Goal: Information Seeking & Learning: Compare options

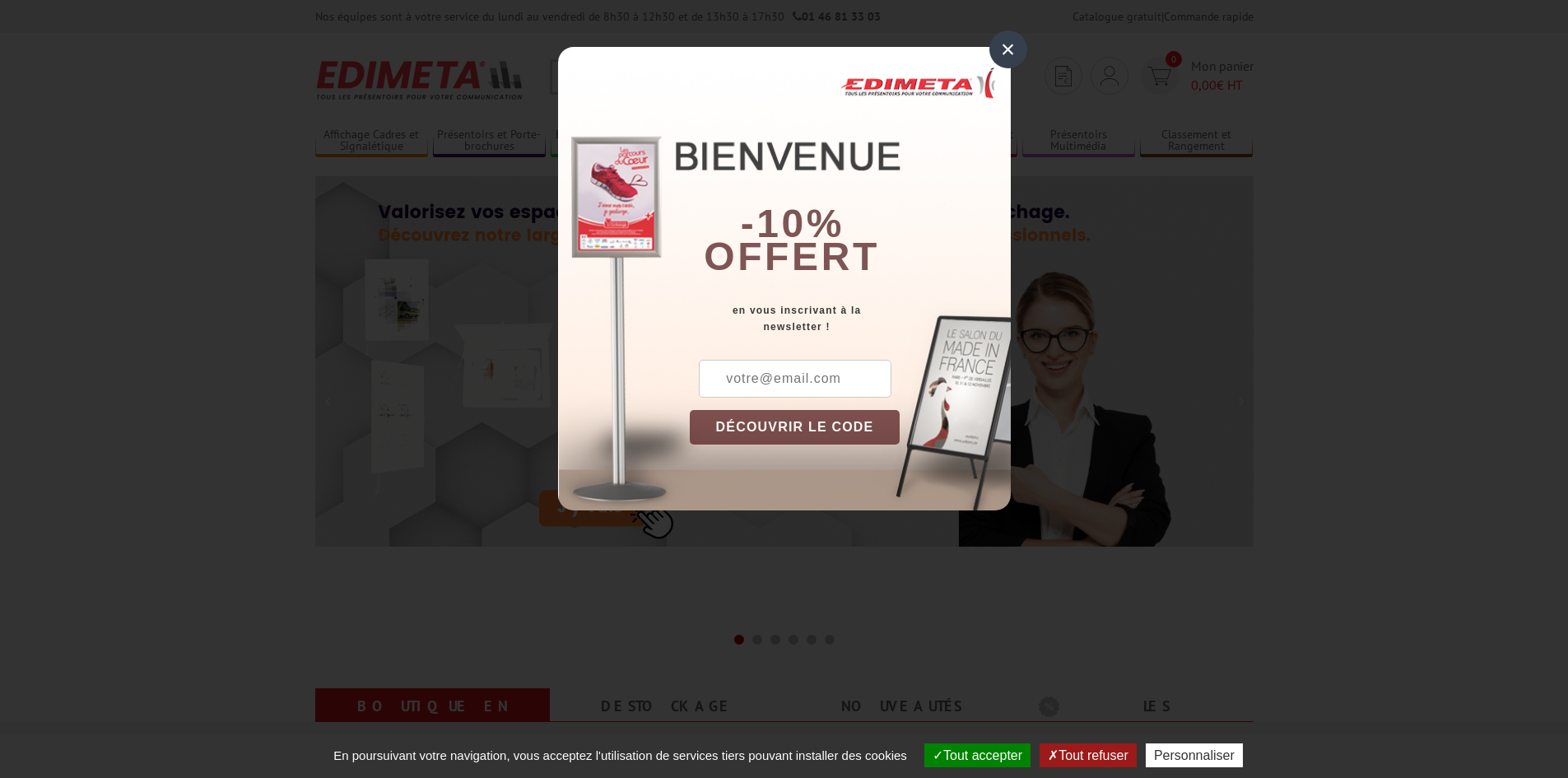
click at [1007, 57] on div "×" at bounding box center [1008, 49] width 38 height 38
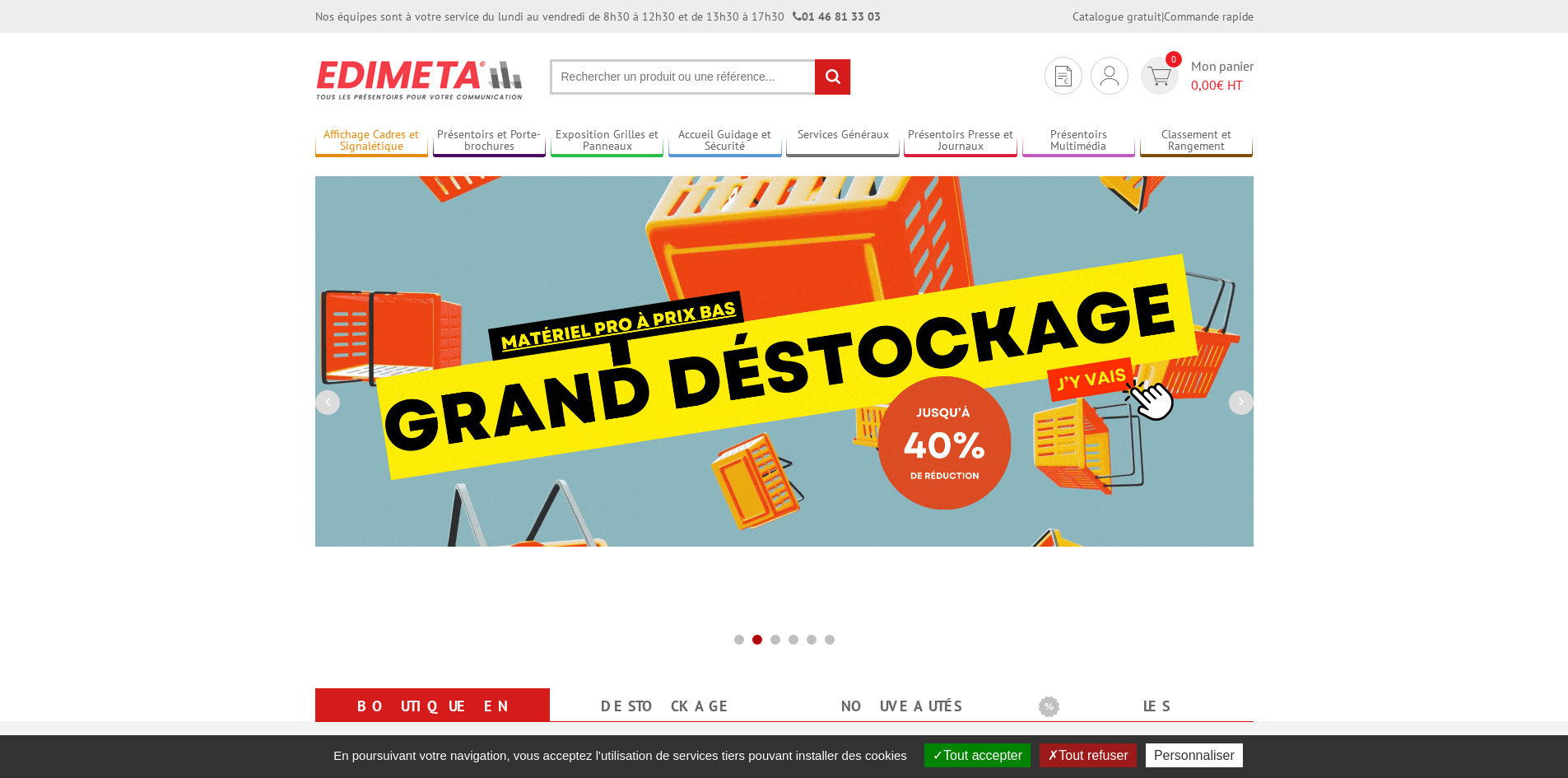
click at [379, 141] on link "Affichage Cadres et Signalétique" at bounding box center [372, 141] width 113 height 28
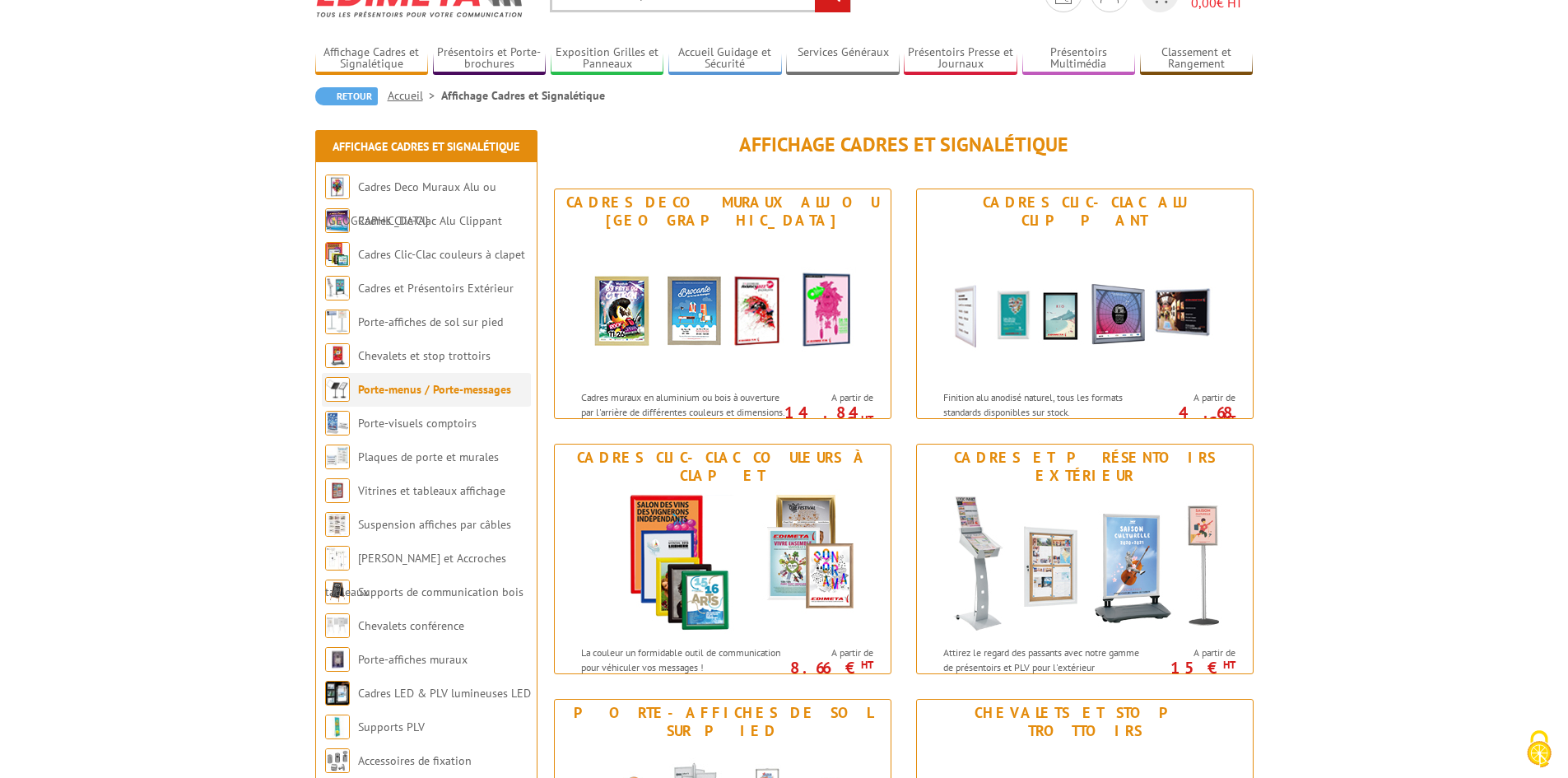
scroll to position [164, 0]
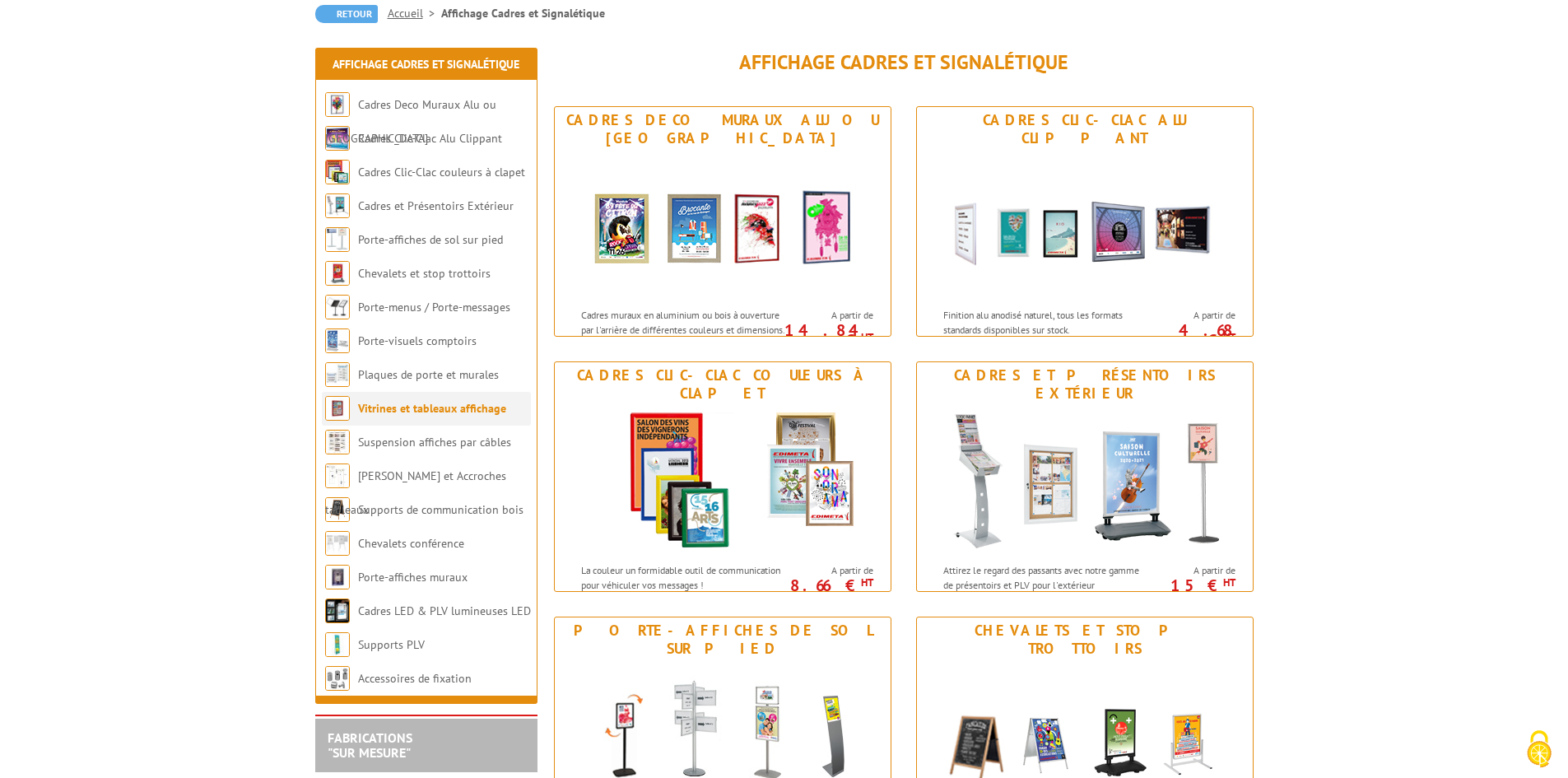
click at [472, 410] on link "Vitrines et tableaux affichage" at bounding box center [433, 409] width 148 height 15
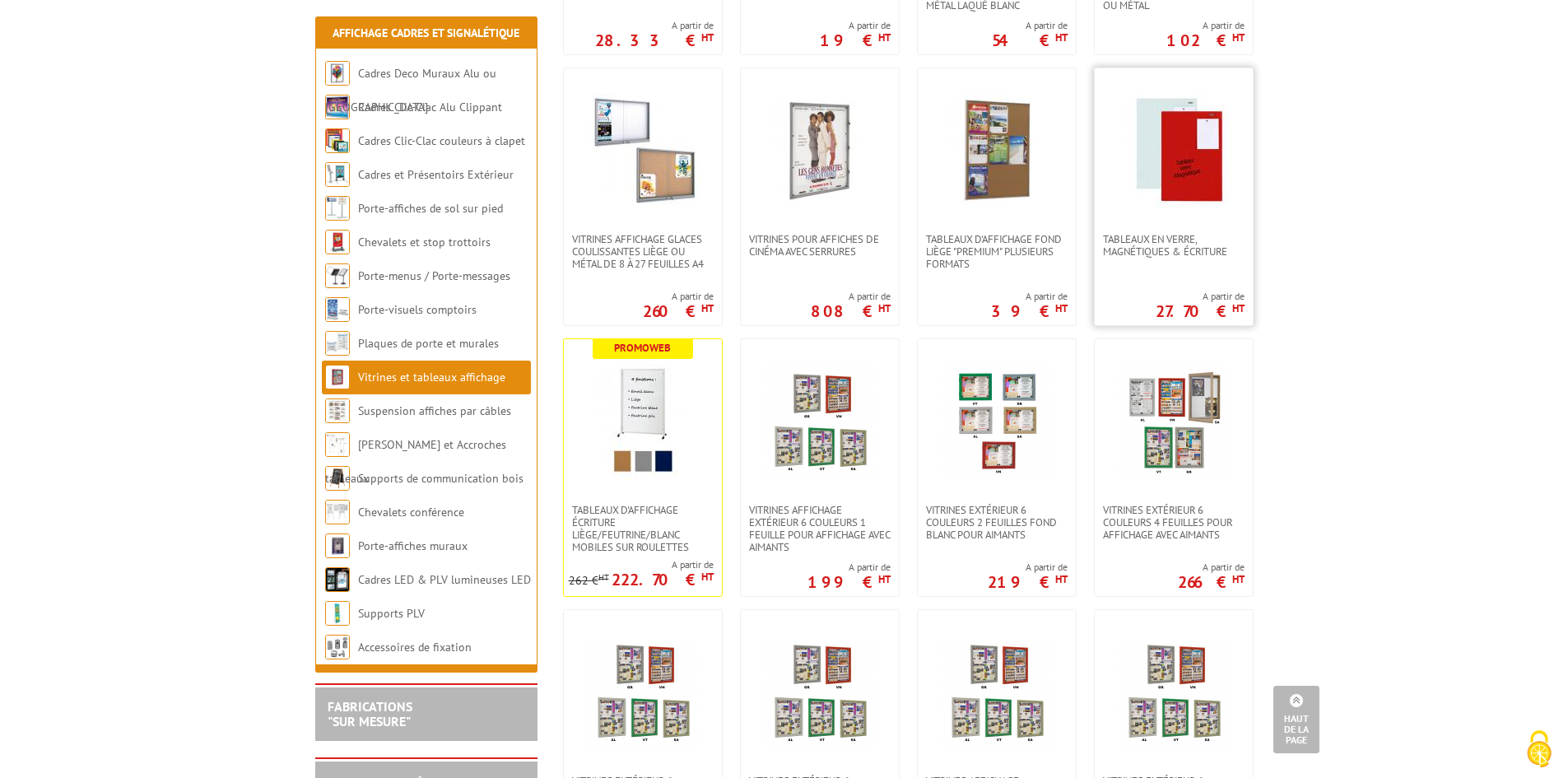
scroll to position [659, 0]
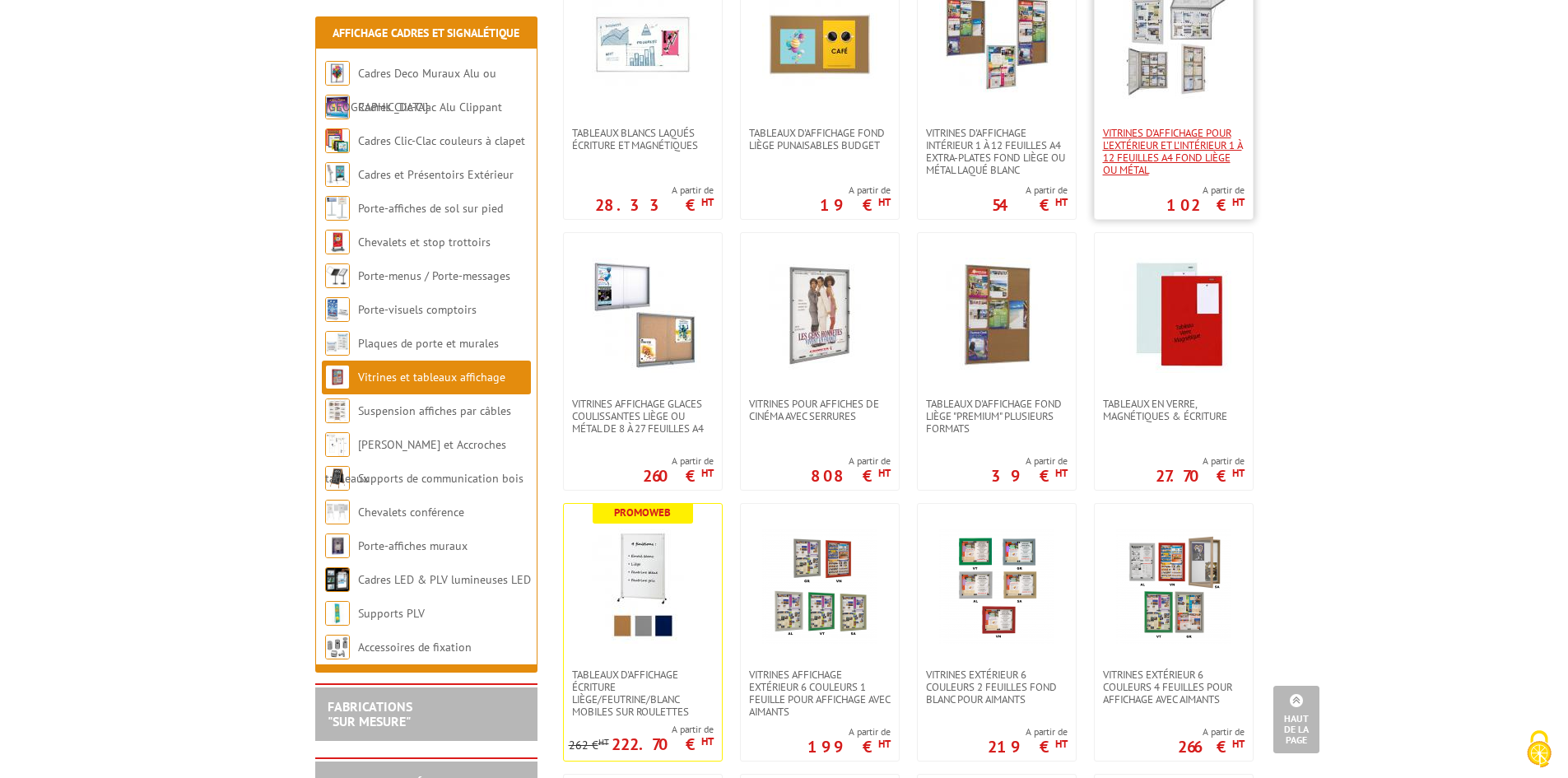
click at [1162, 131] on span "Vitrines d'affichage pour l'extérieur et l'intérieur 1 à 12 feuilles A4 fond li…" at bounding box center [1174, 151] width 142 height 49
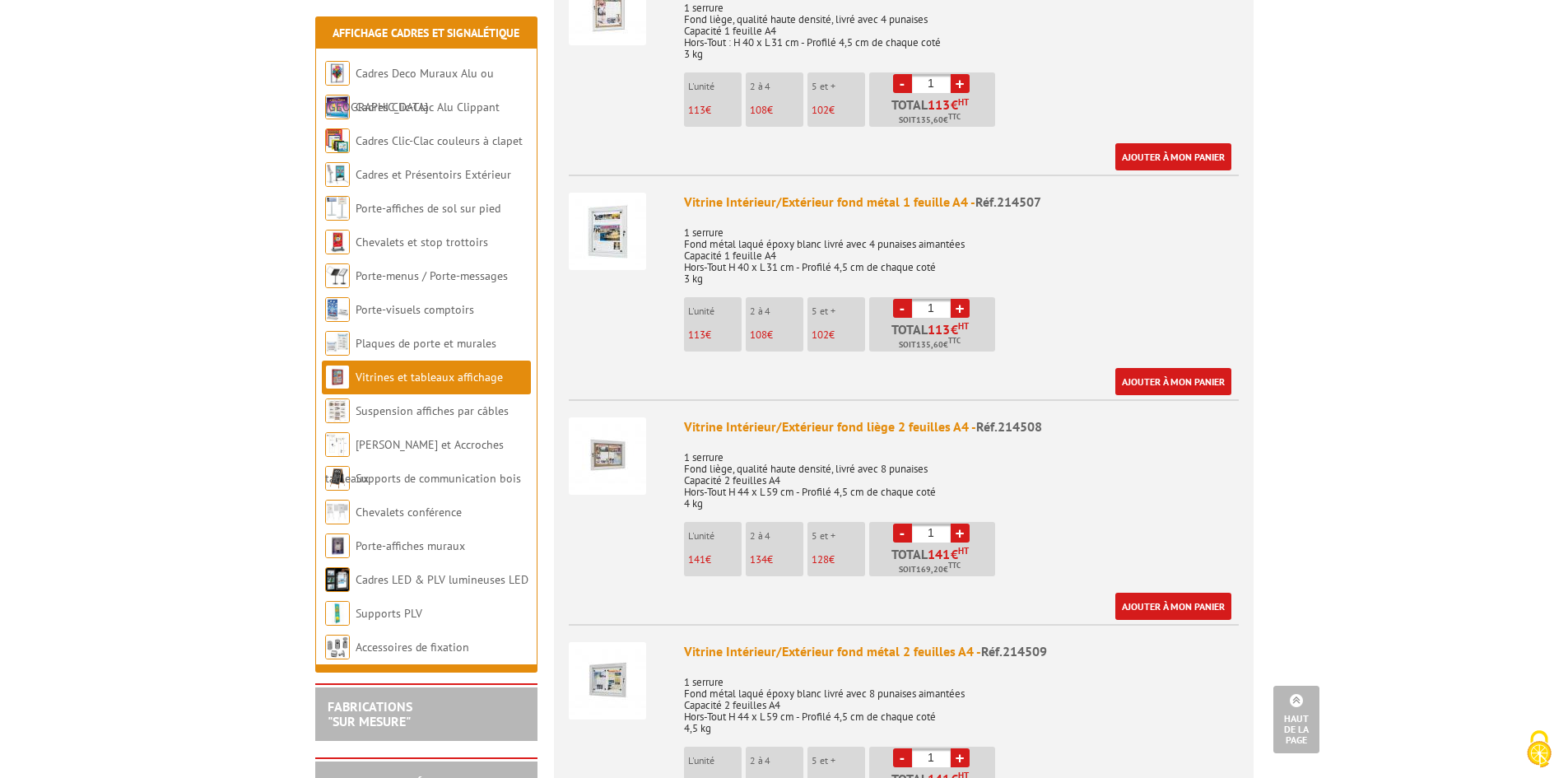
scroll to position [823, 0]
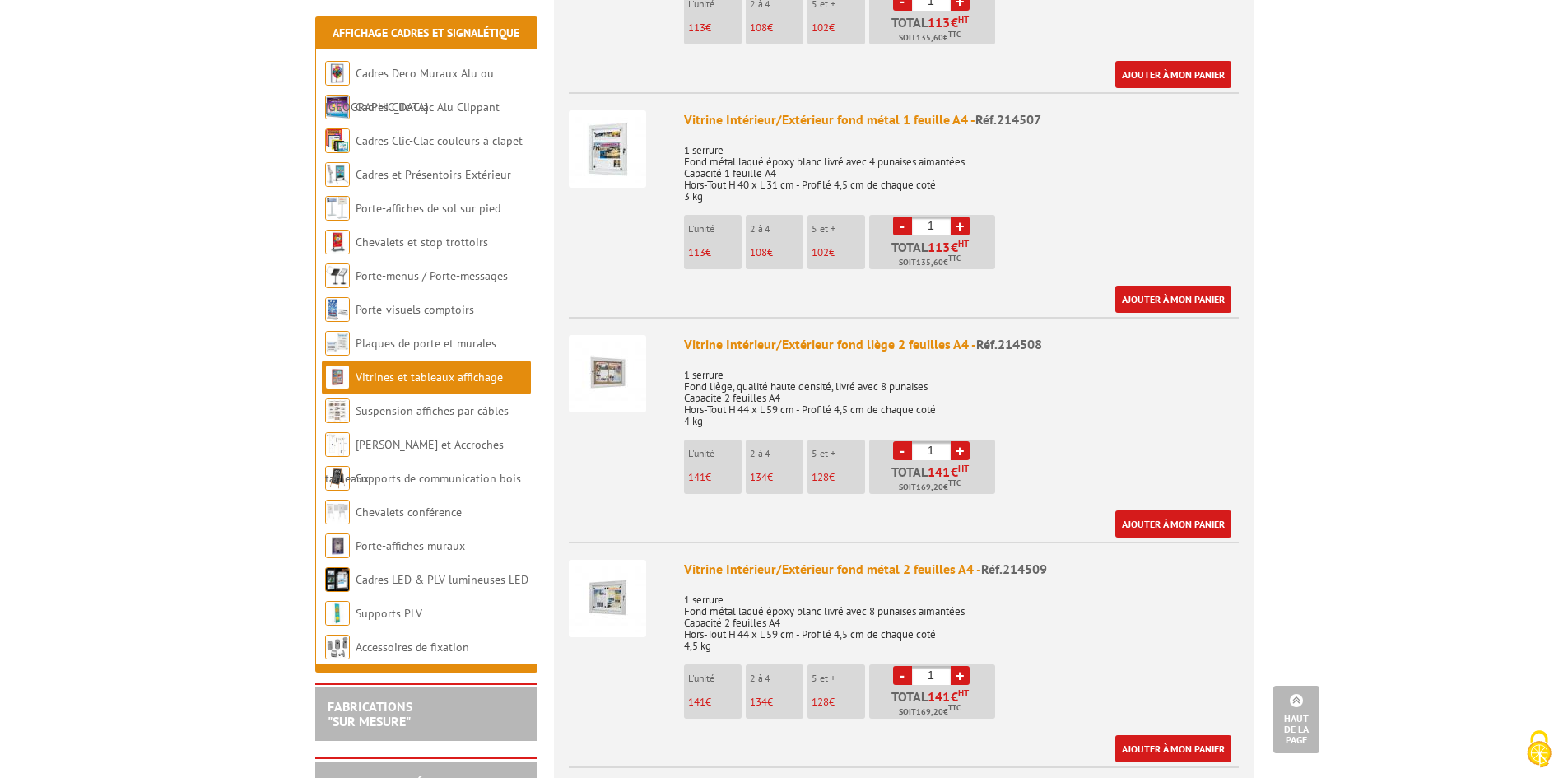
click at [615, 348] on img at bounding box center [607, 374] width 78 height 78
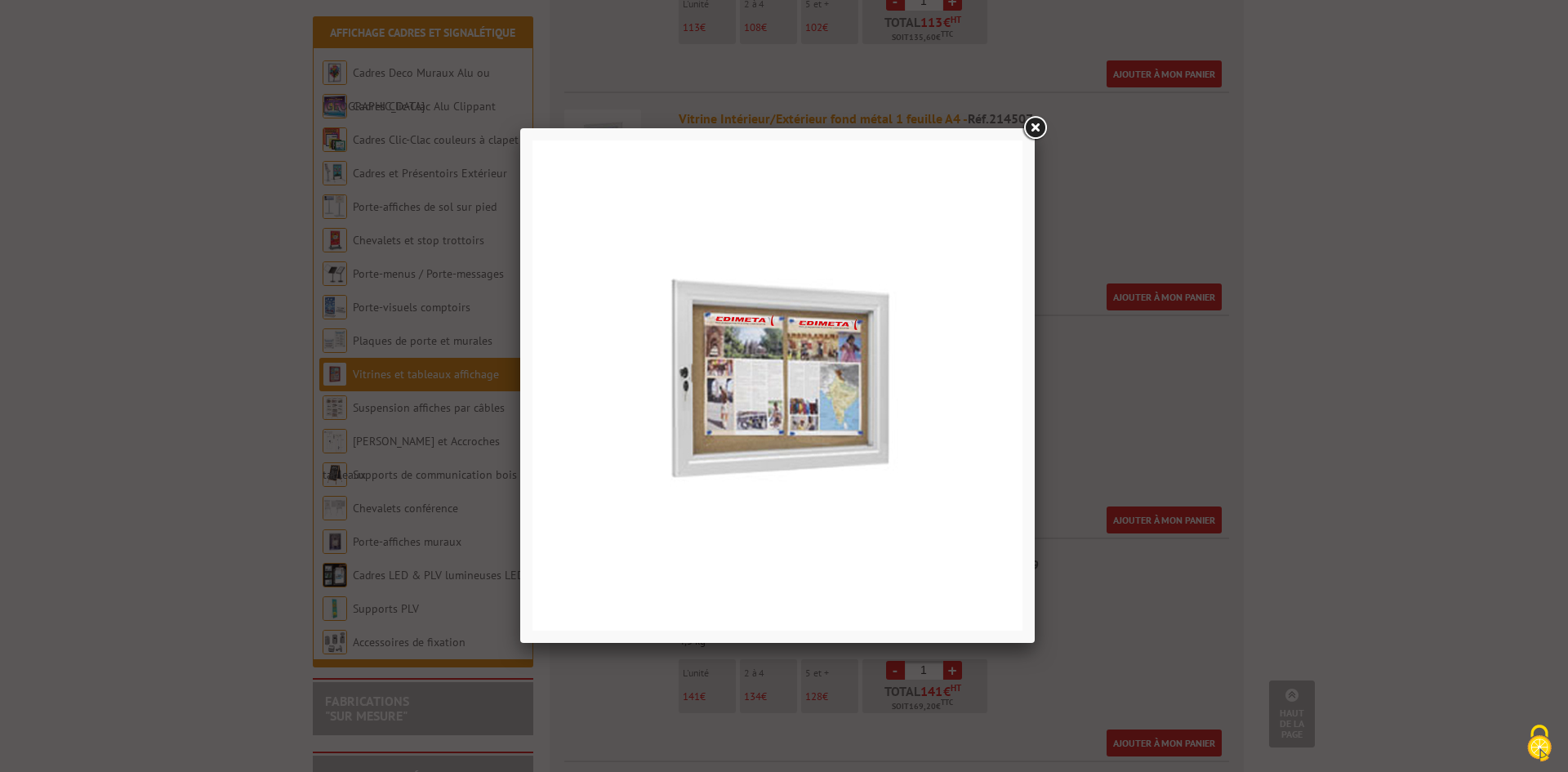
click at [1038, 131] on link at bounding box center [1035, 128] width 30 height 30
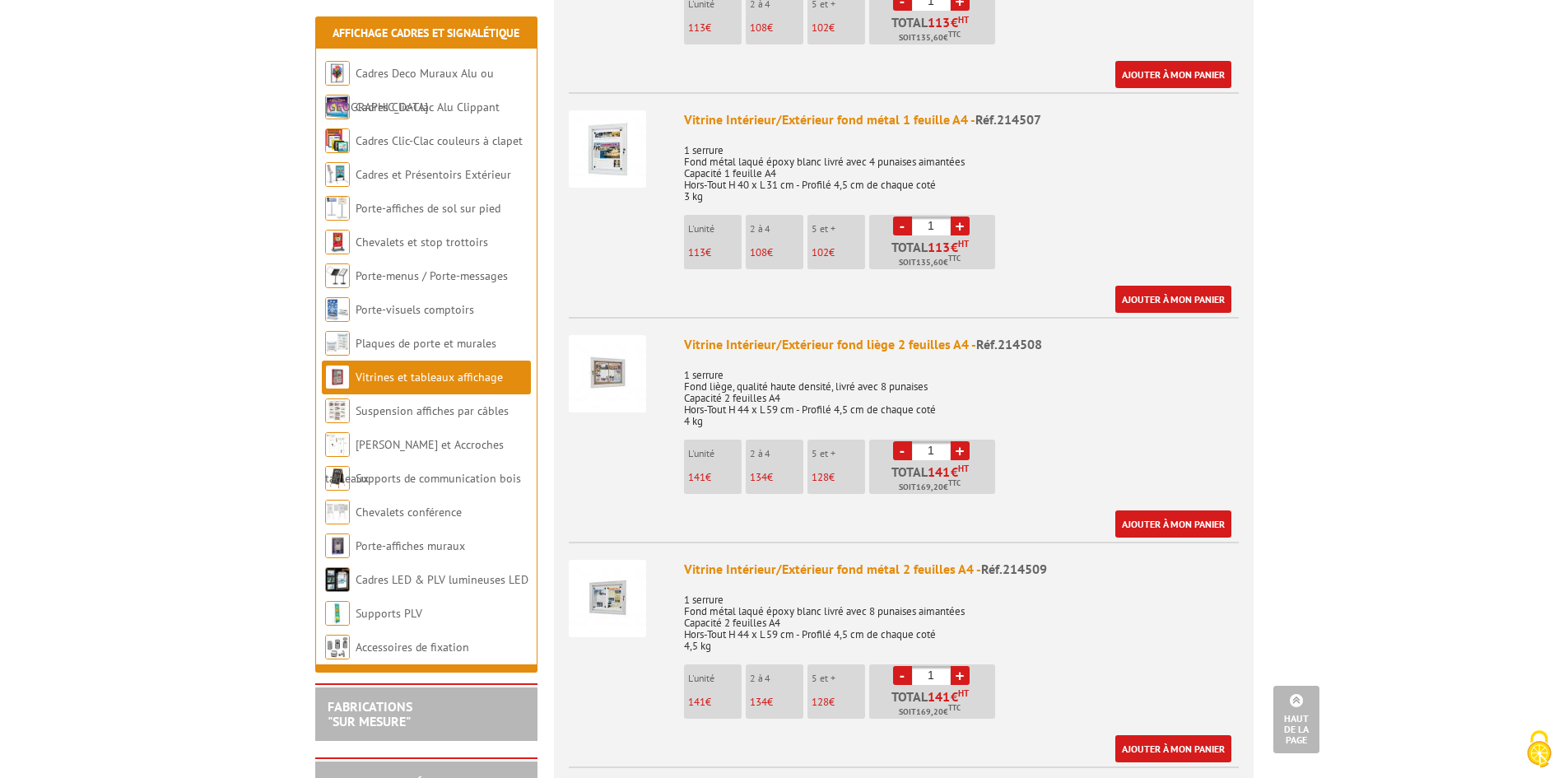
scroll to position [906, 0]
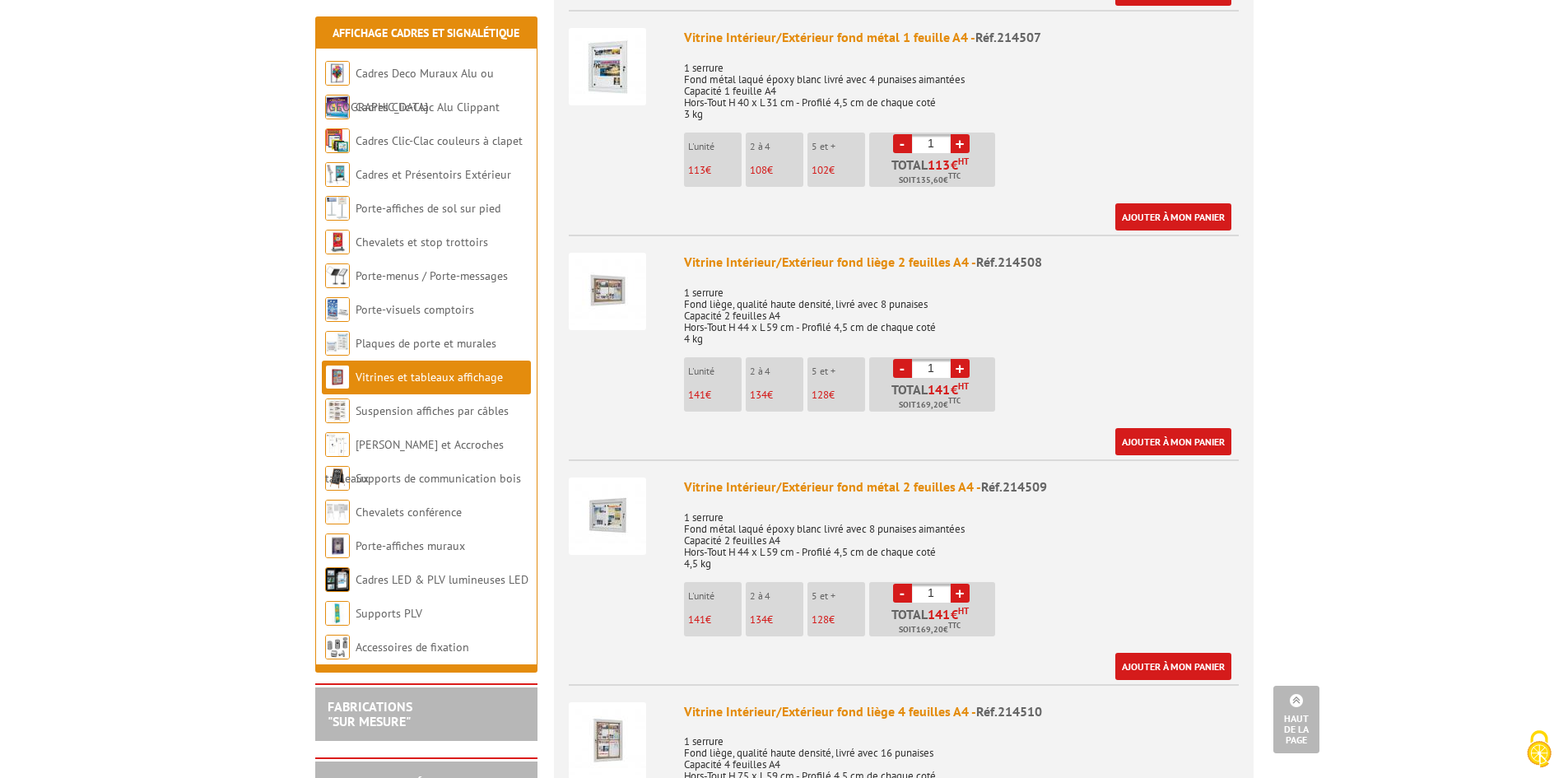
click at [618, 491] on img at bounding box center [607, 516] width 78 height 78
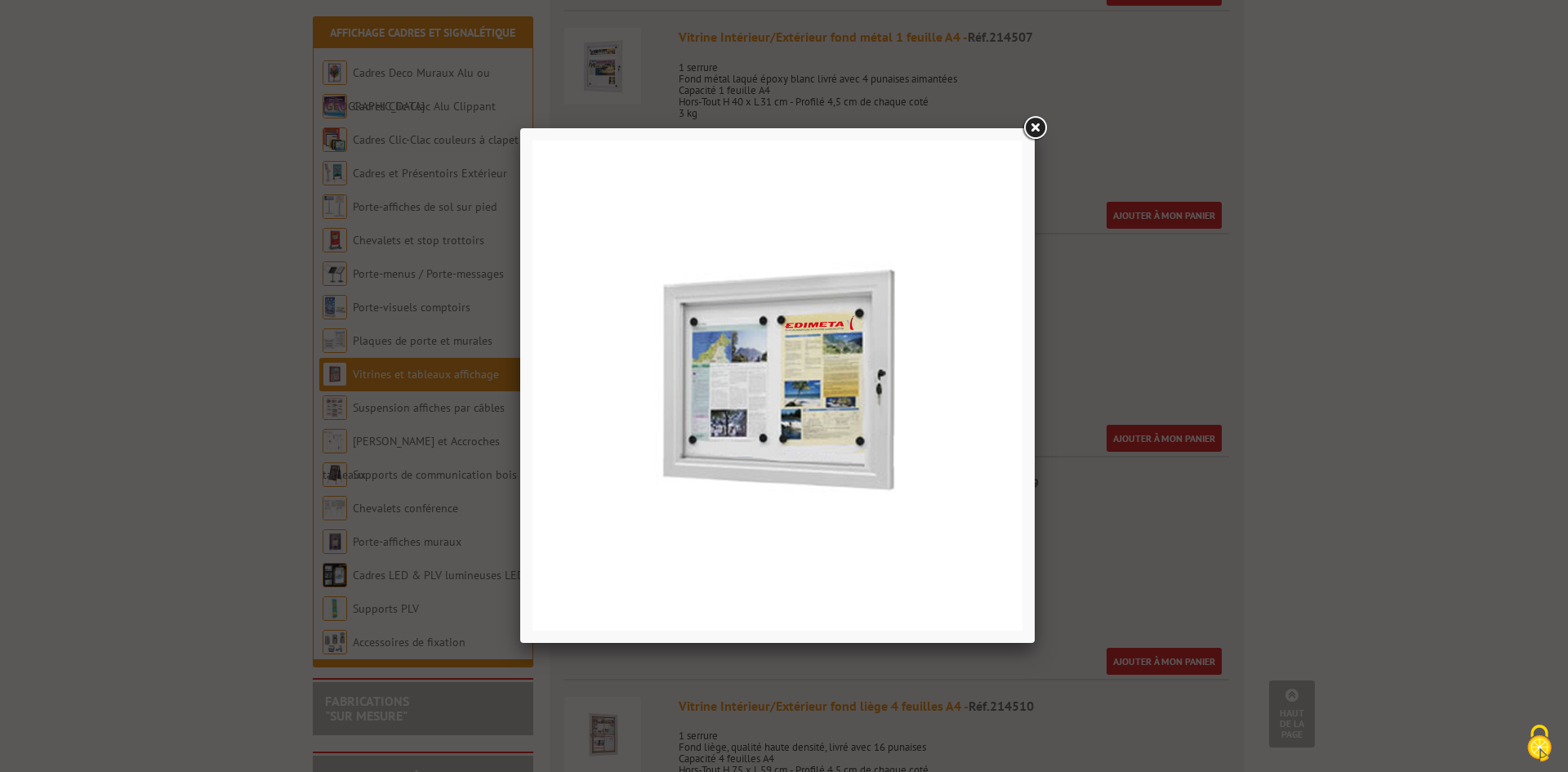
click at [1035, 128] on link at bounding box center [1035, 128] width 30 height 30
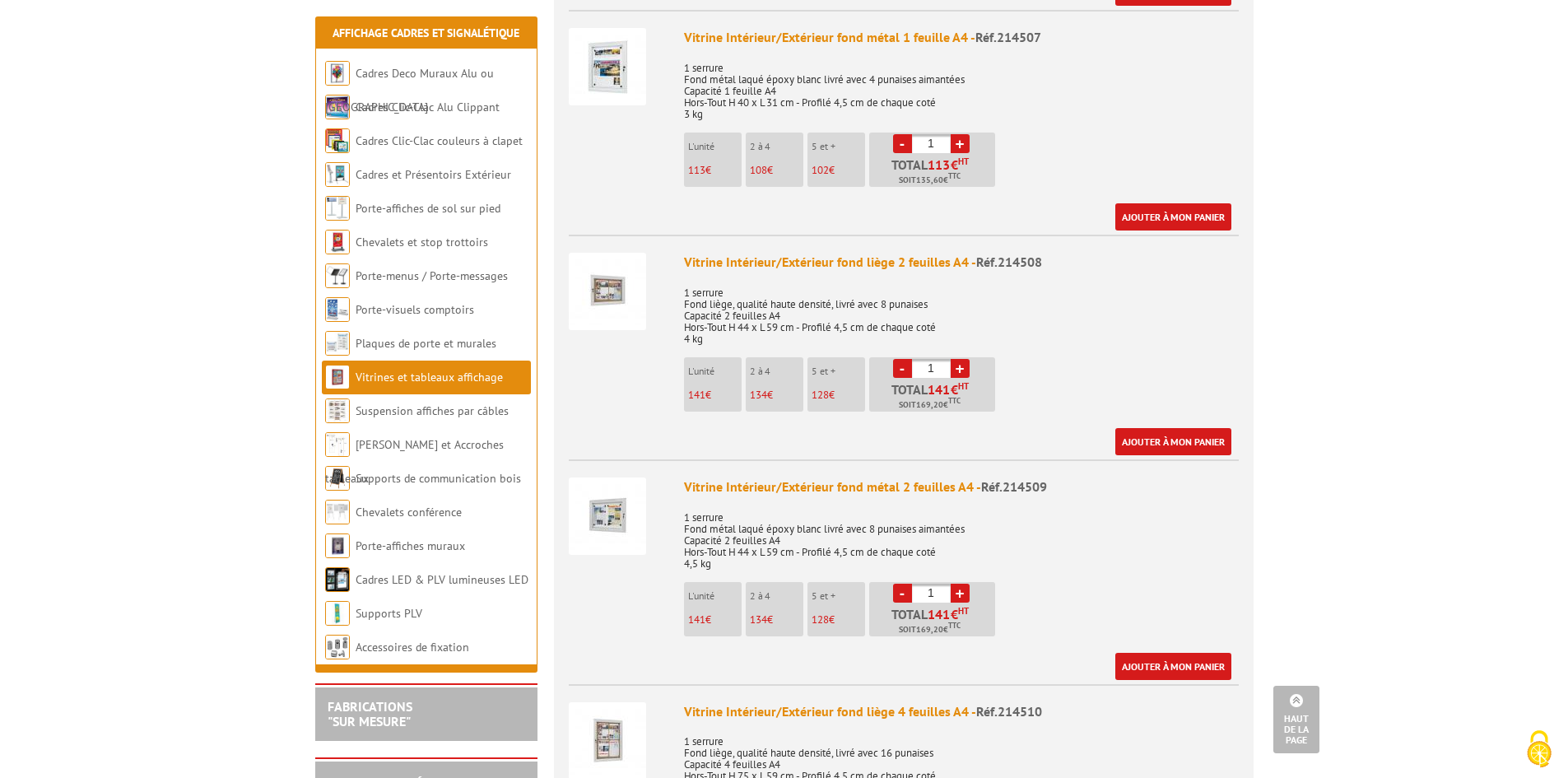
scroll to position [988, 0]
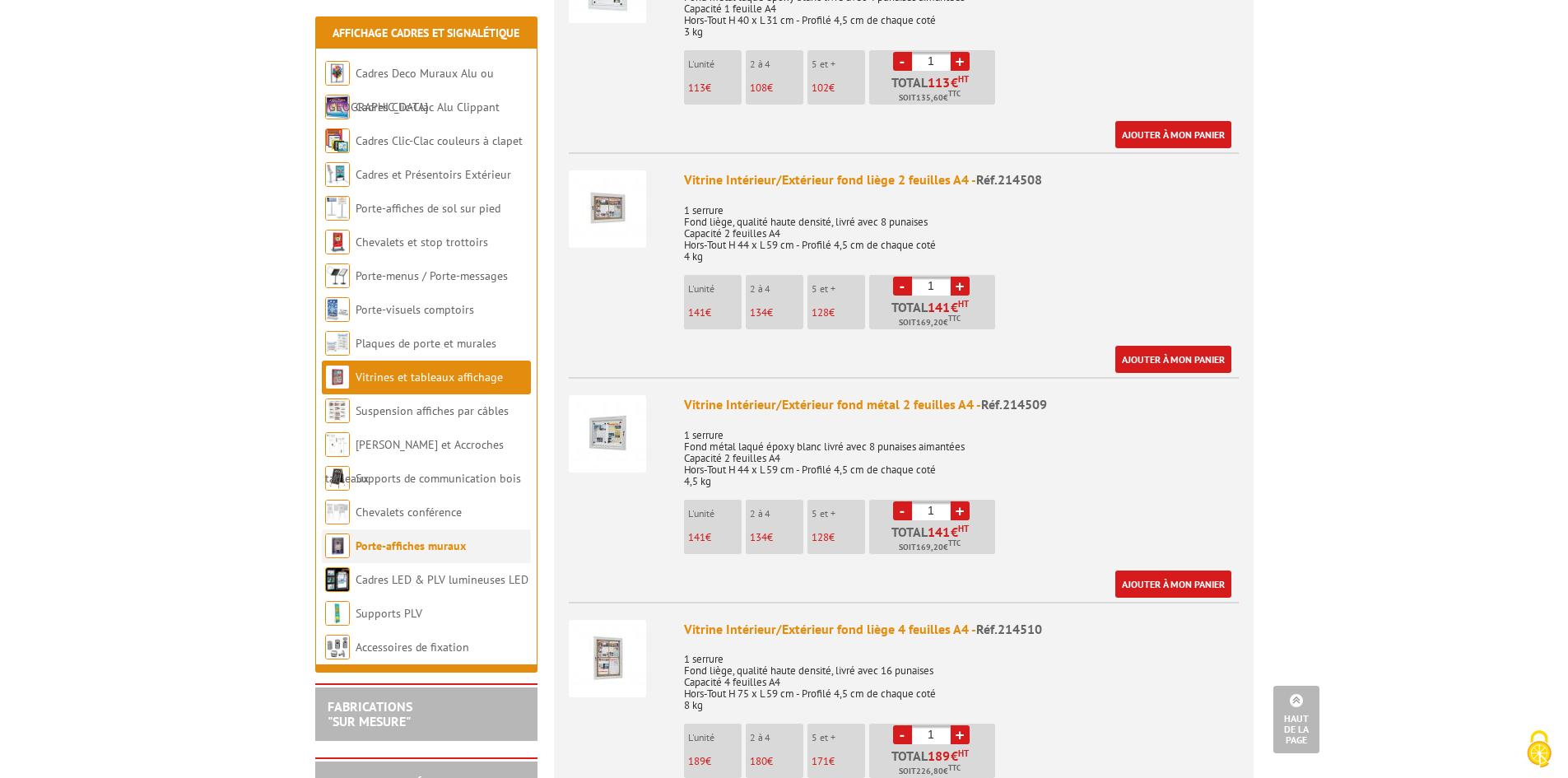
click at [432, 547] on link "Porte-affiches muraux" at bounding box center [411, 546] width 110 height 15
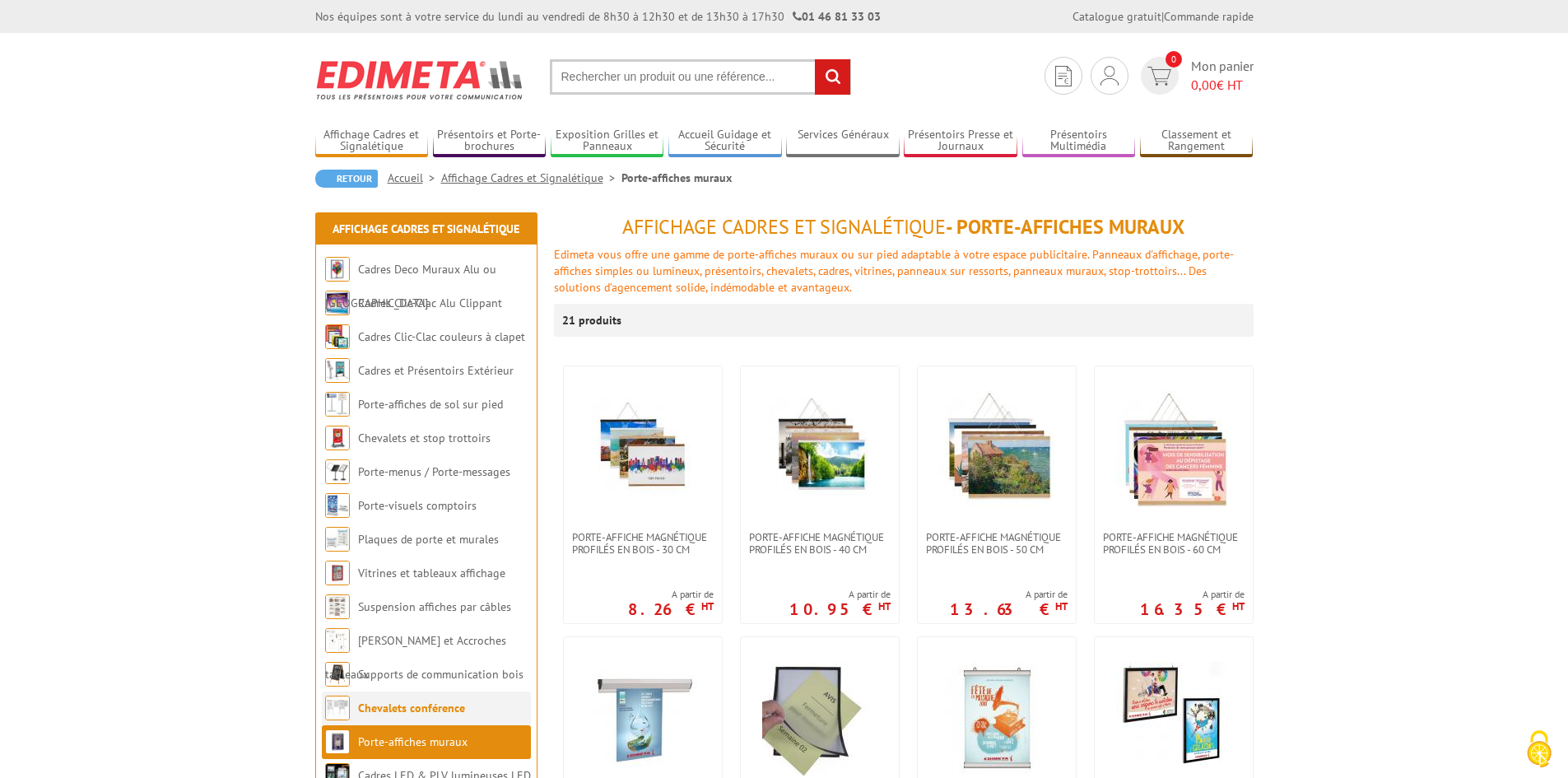
scroll to position [247, 0]
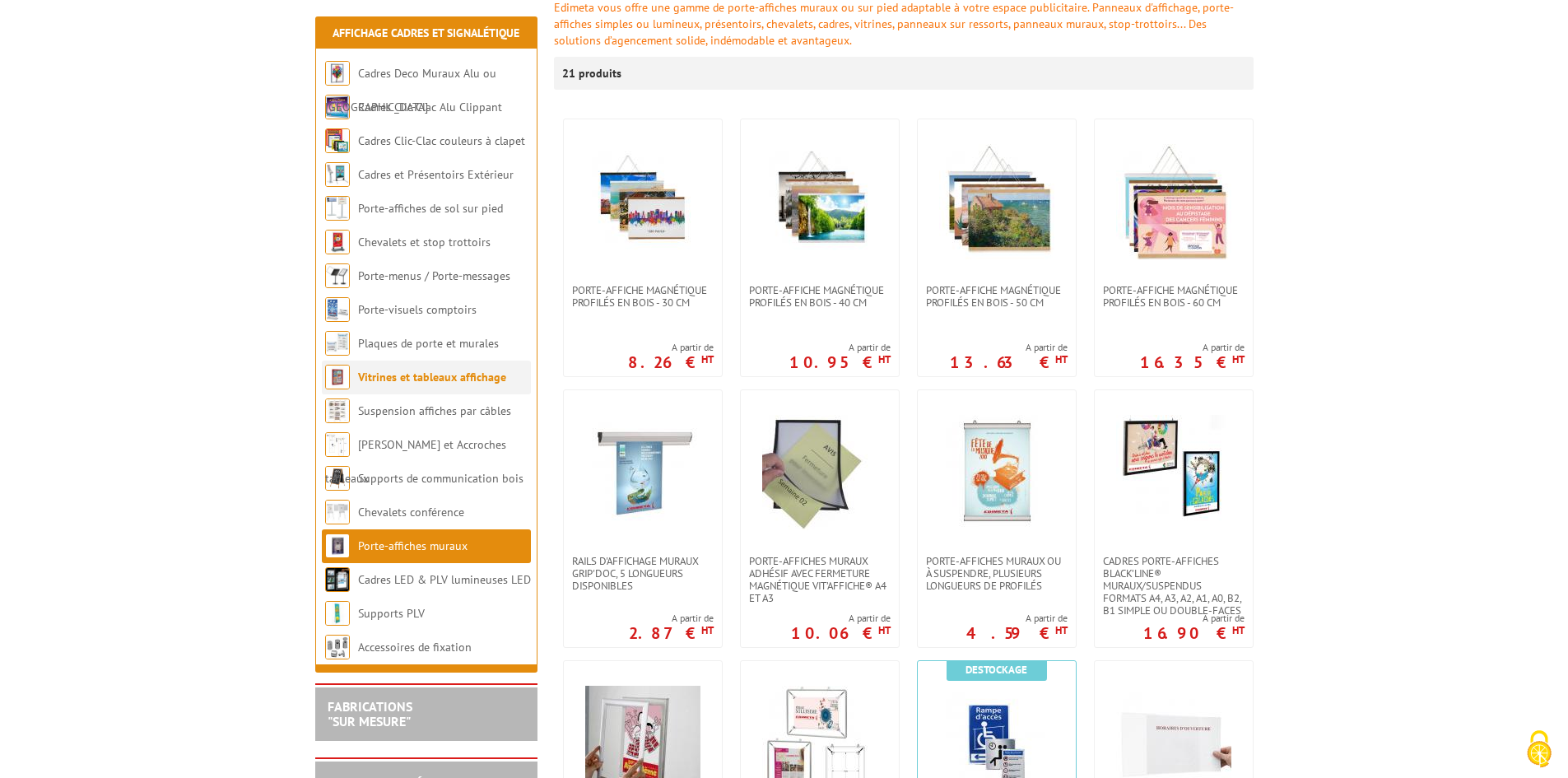
click at [442, 379] on link "Vitrines et tableaux affichage" at bounding box center [433, 377] width 148 height 15
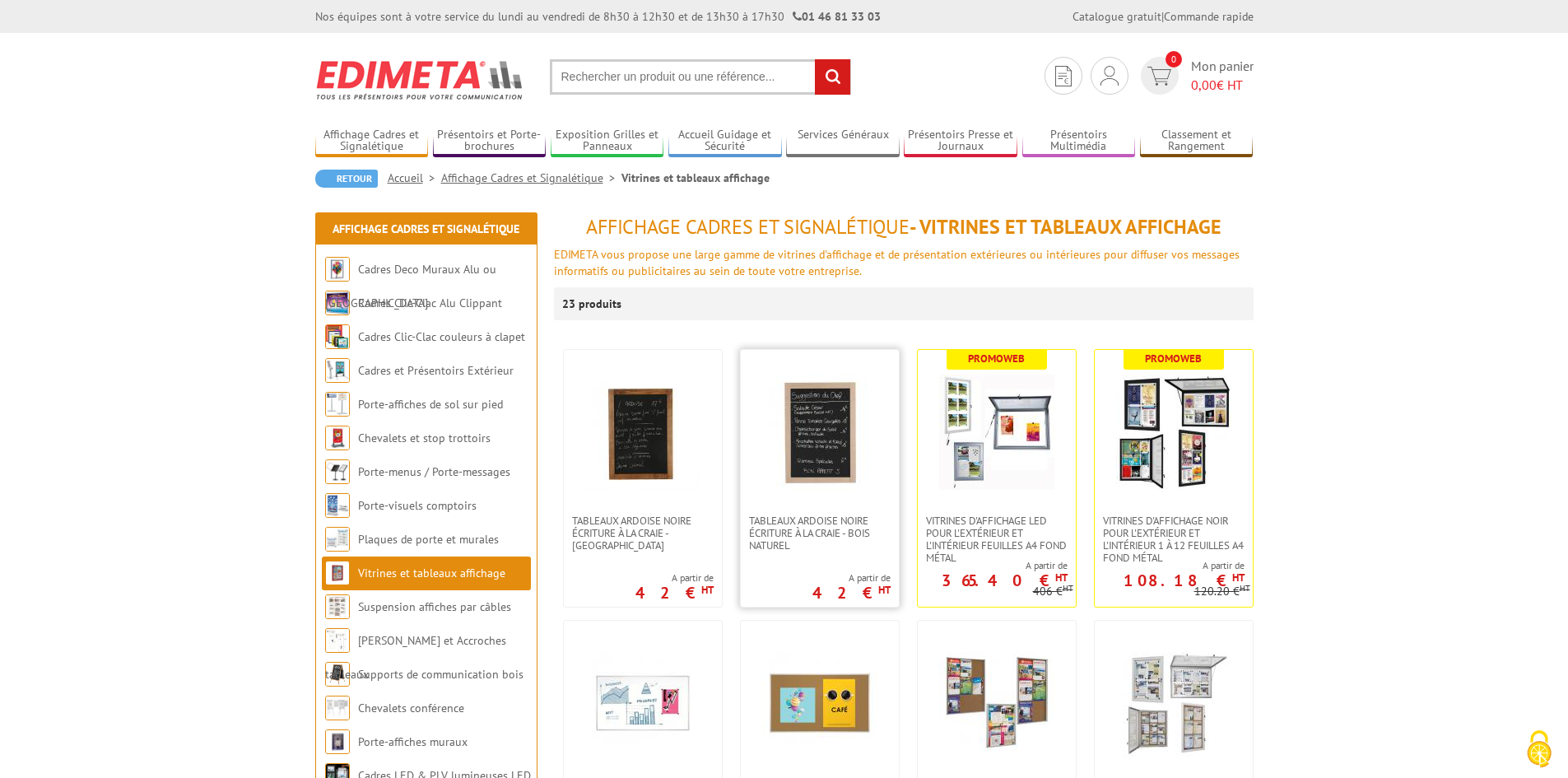
scroll to position [83, 0]
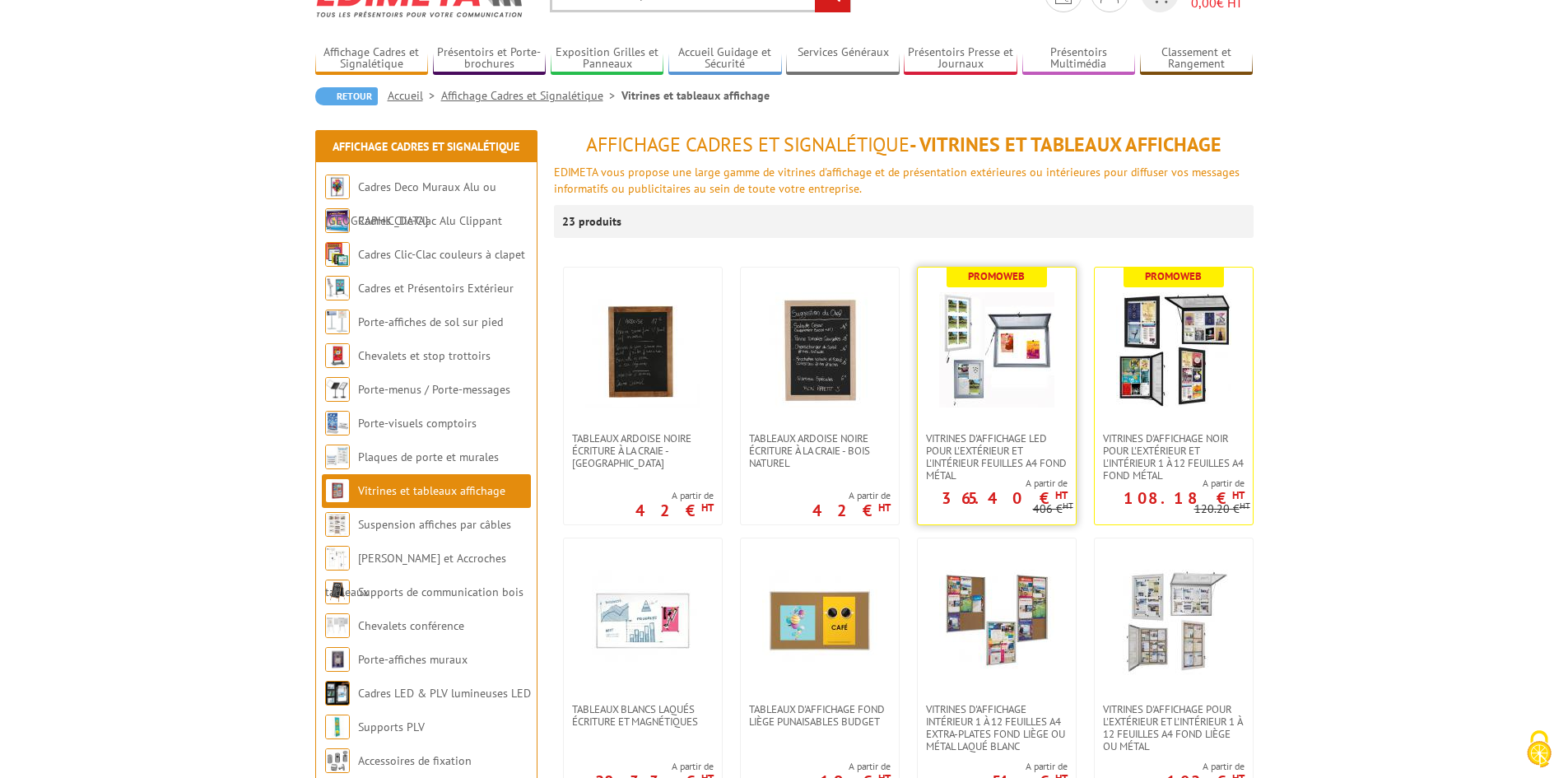
click at [1014, 398] on img at bounding box center [997, 350] width 115 height 115
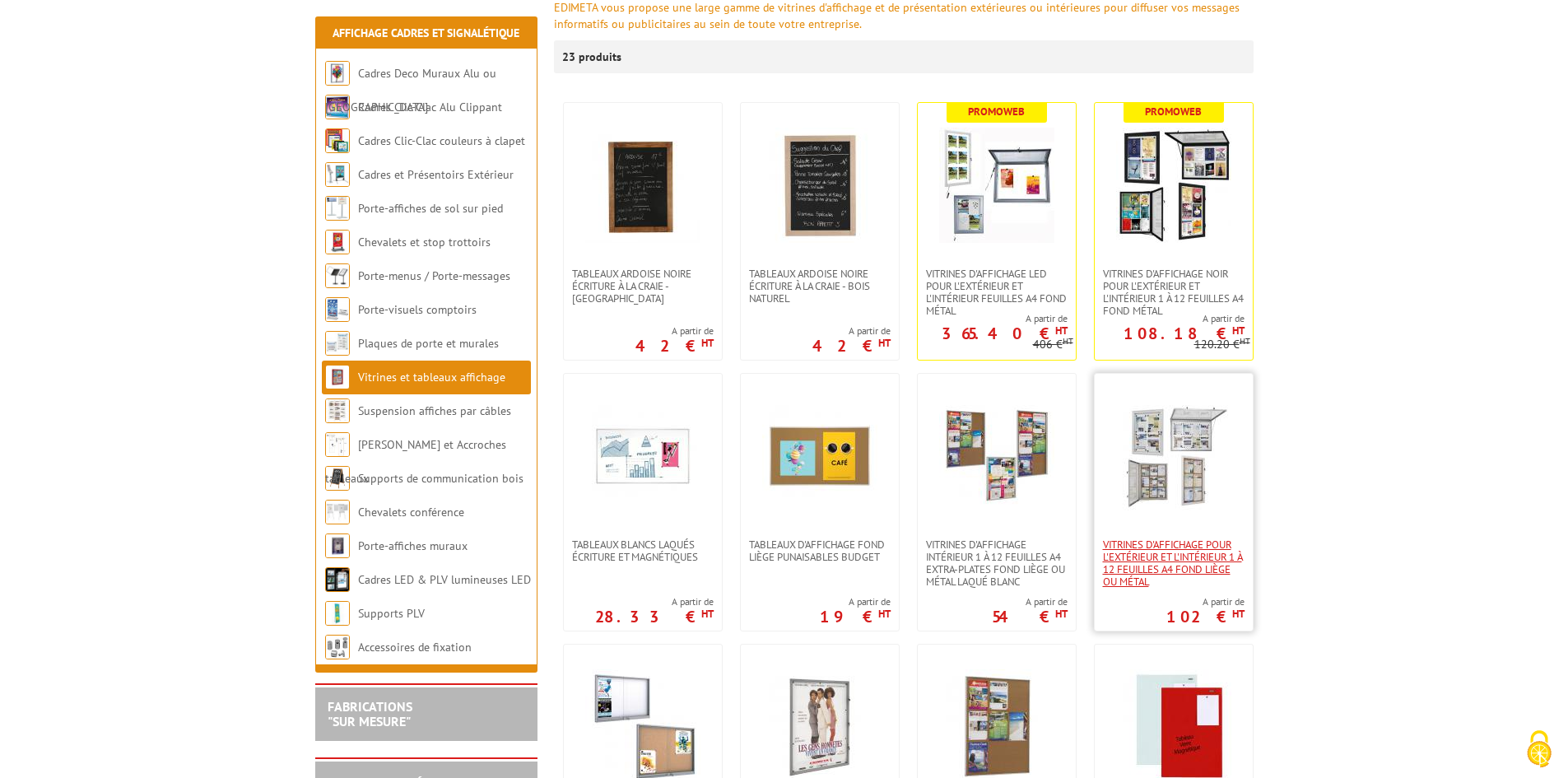
click at [1200, 545] on span "Vitrines d'affichage pour l'extérieur et l'intérieur 1 à 12 feuilles A4 fond li…" at bounding box center [1174, 563] width 142 height 49
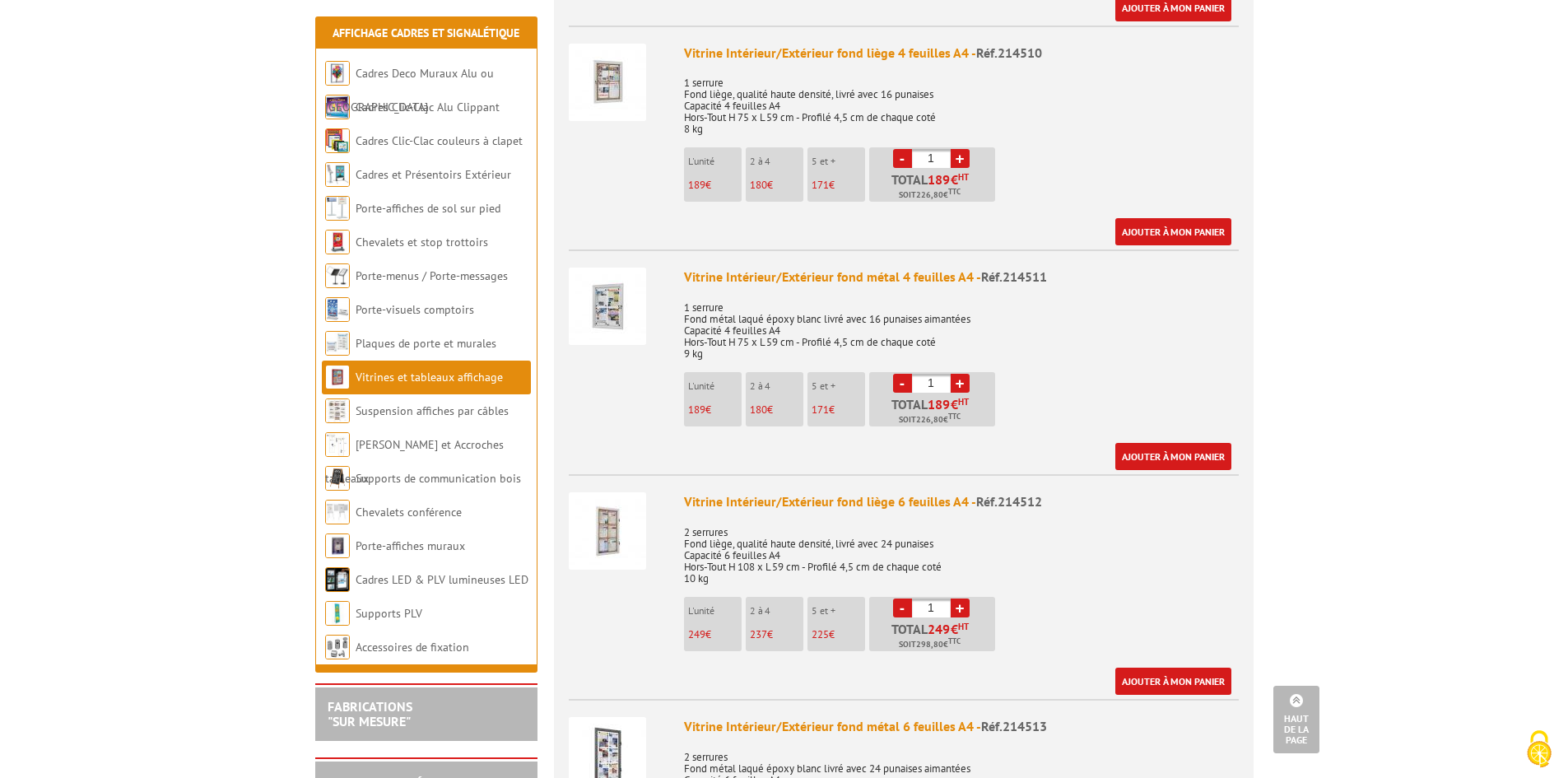
scroll to position [1647, 0]
